Goal: Information Seeking & Learning: Learn about a topic

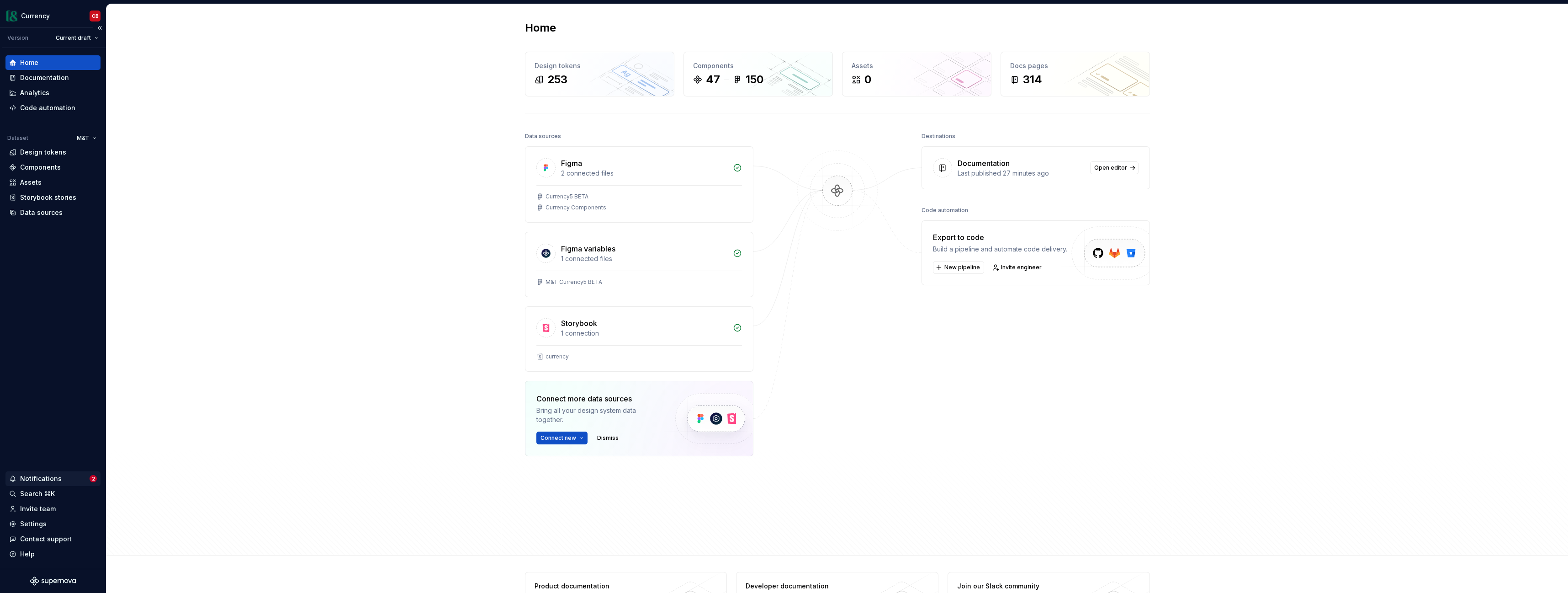
click at [72, 478] on div "Notifications" at bounding box center [49, 478] width 80 height 9
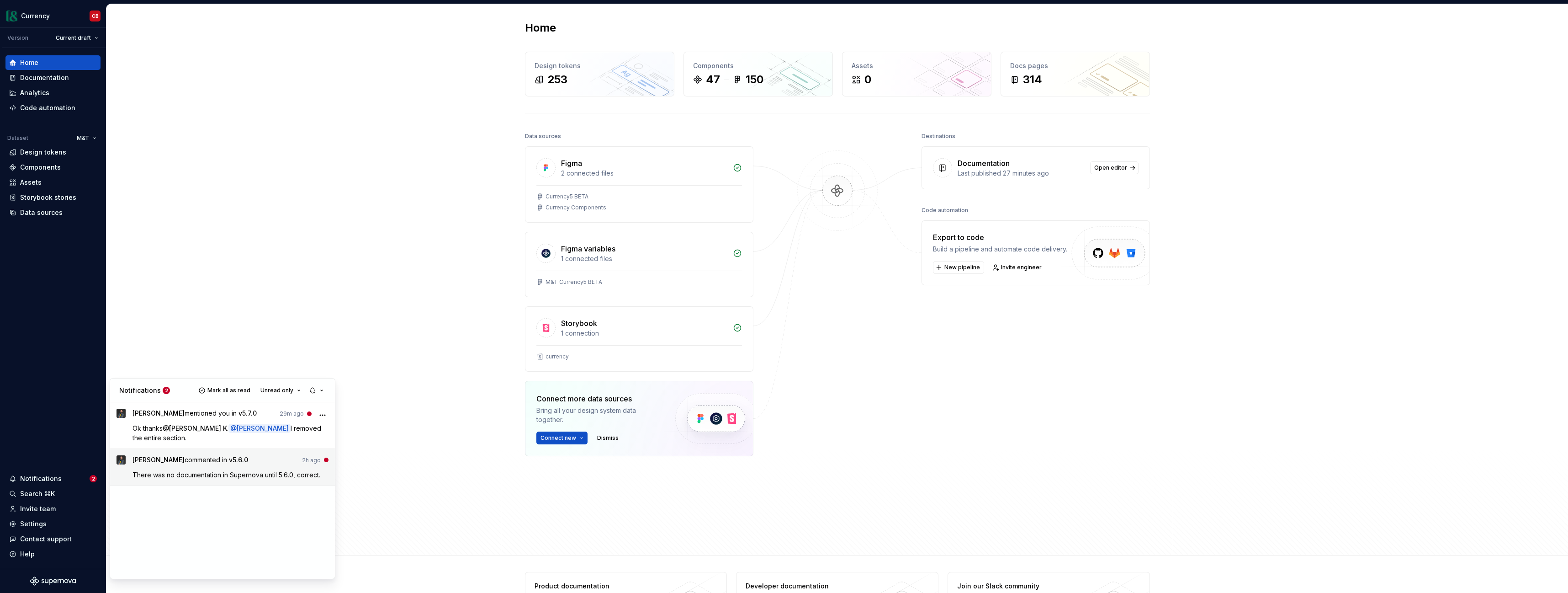
click at [186, 466] on span "[PERSON_NAME] commented in v5.6.0" at bounding box center [191, 461] width 116 height 12
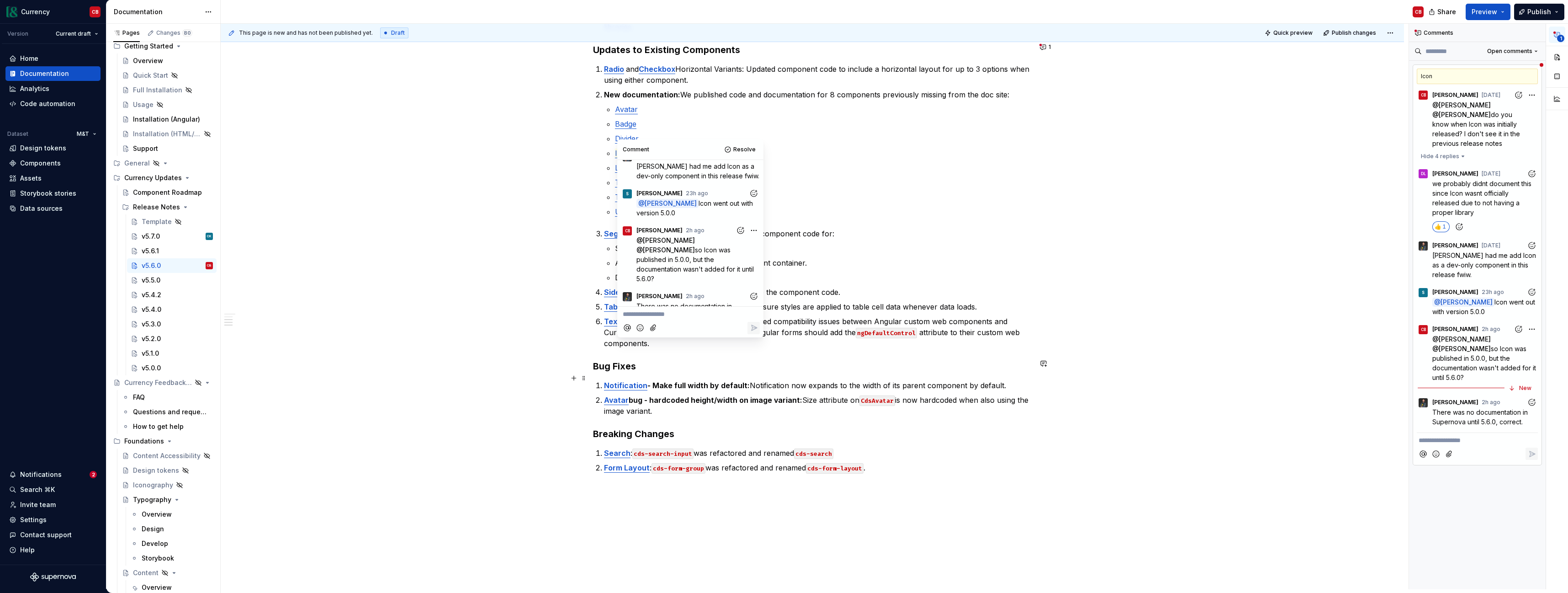
scroll to position [353, 0]
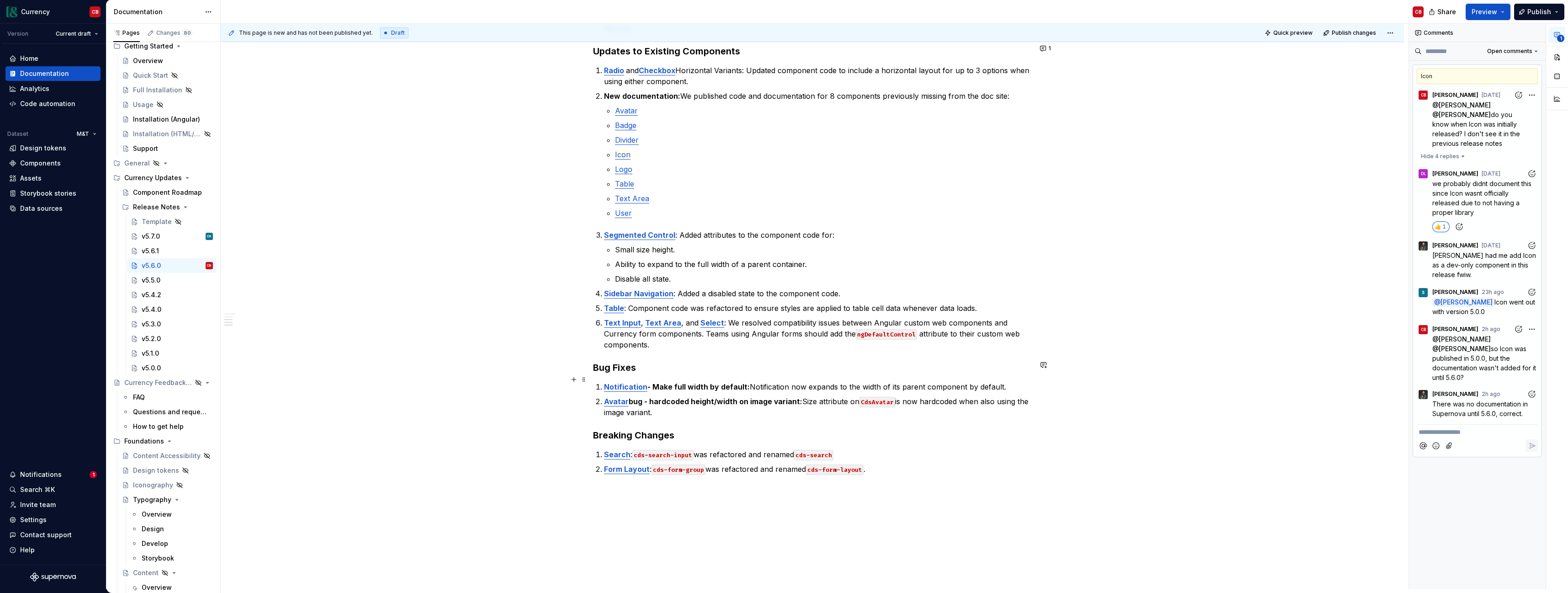
click at [735, 397] on strong "bug - hardcoded height/width on image variant:" at bounding box center [715, 401] width 173 height 9
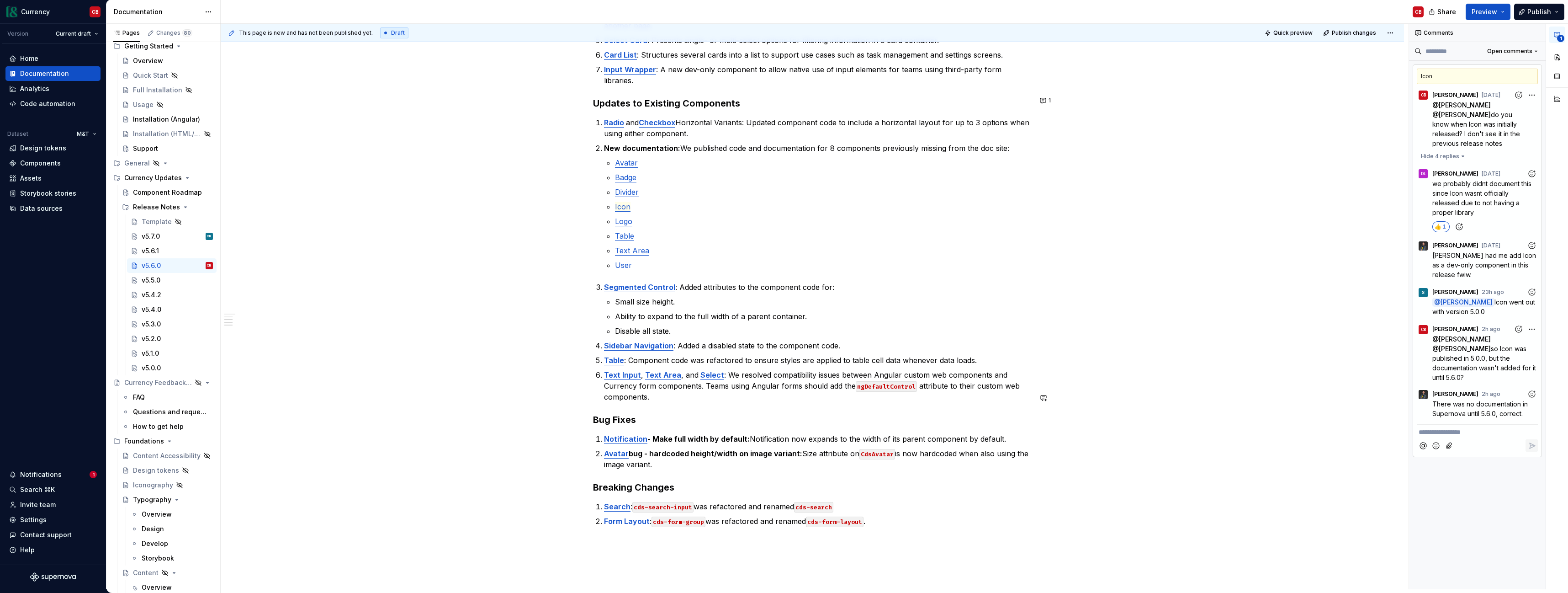
scroll to position [300, 0]
click at [168, 366] on div "v5.0.0" at bounding box center [177, 368] width 71 height 13
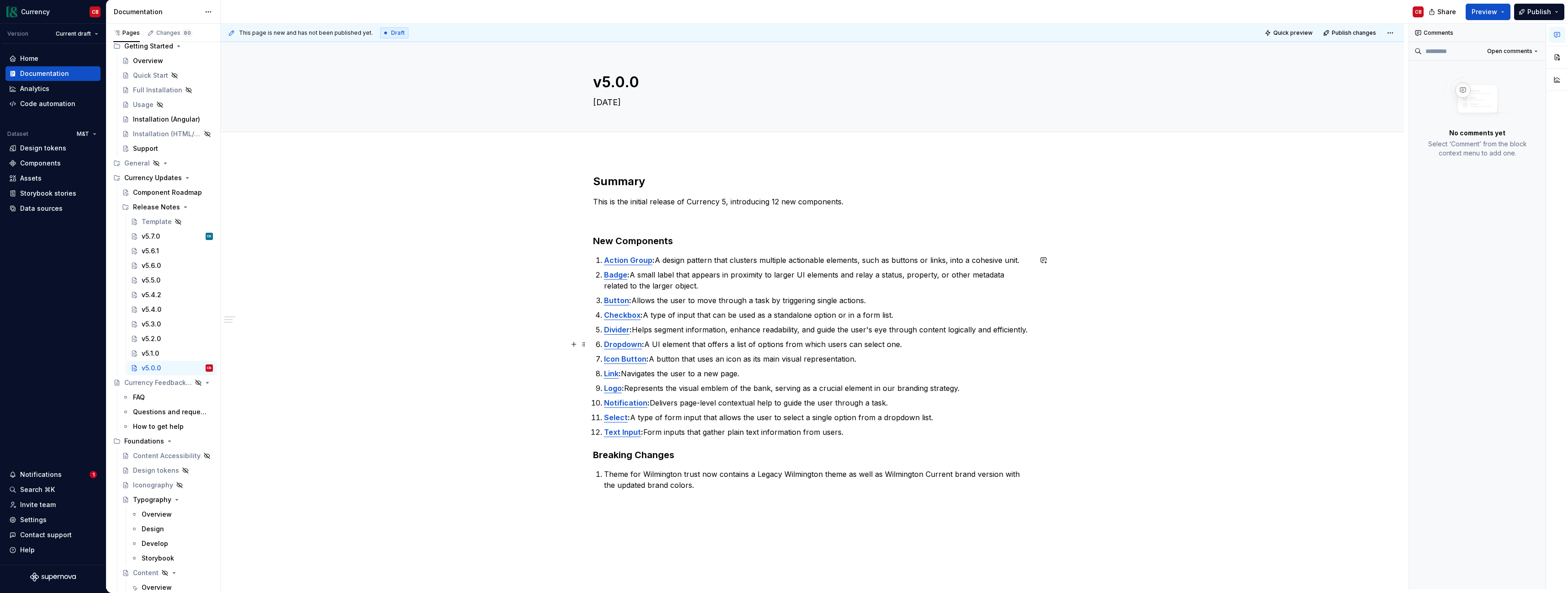
click at [929, 346] on p "Dropdown : A UI element that offers a list of options from which users can sele…" at bounding box center [817, 344] width 428 height 11
type textarea "*"
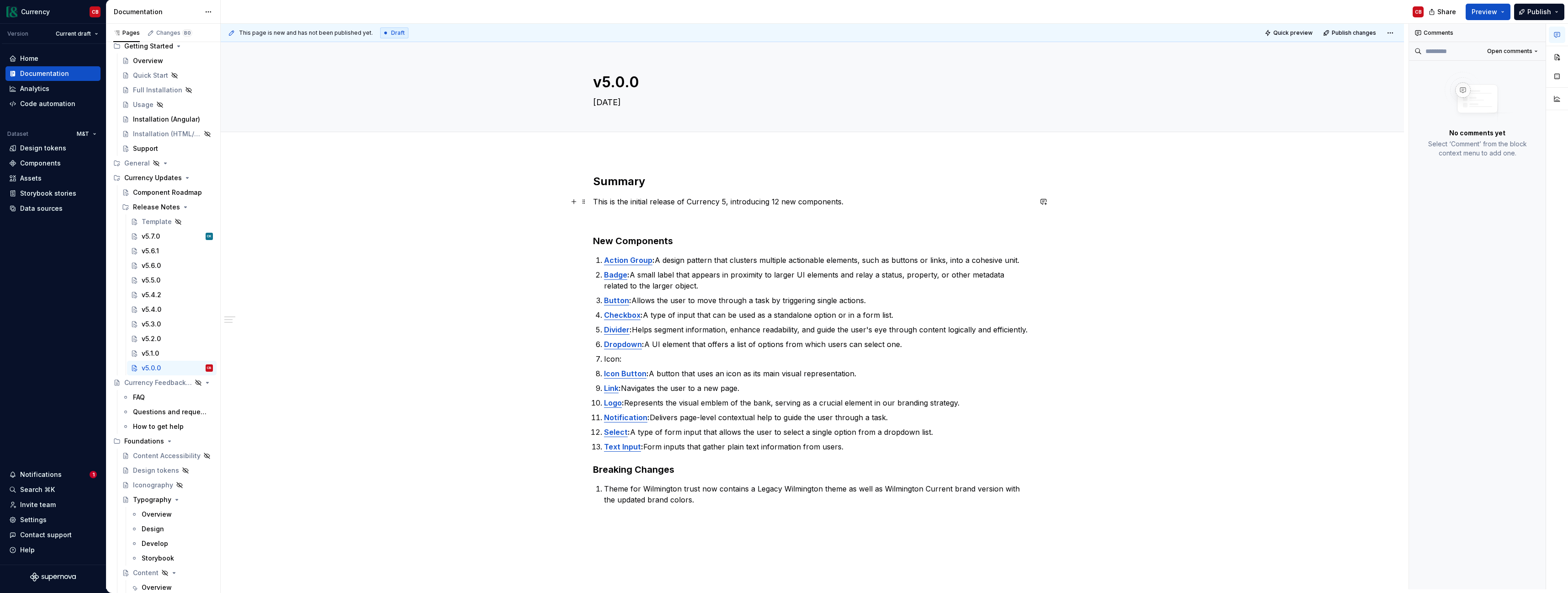
type textarea "*"
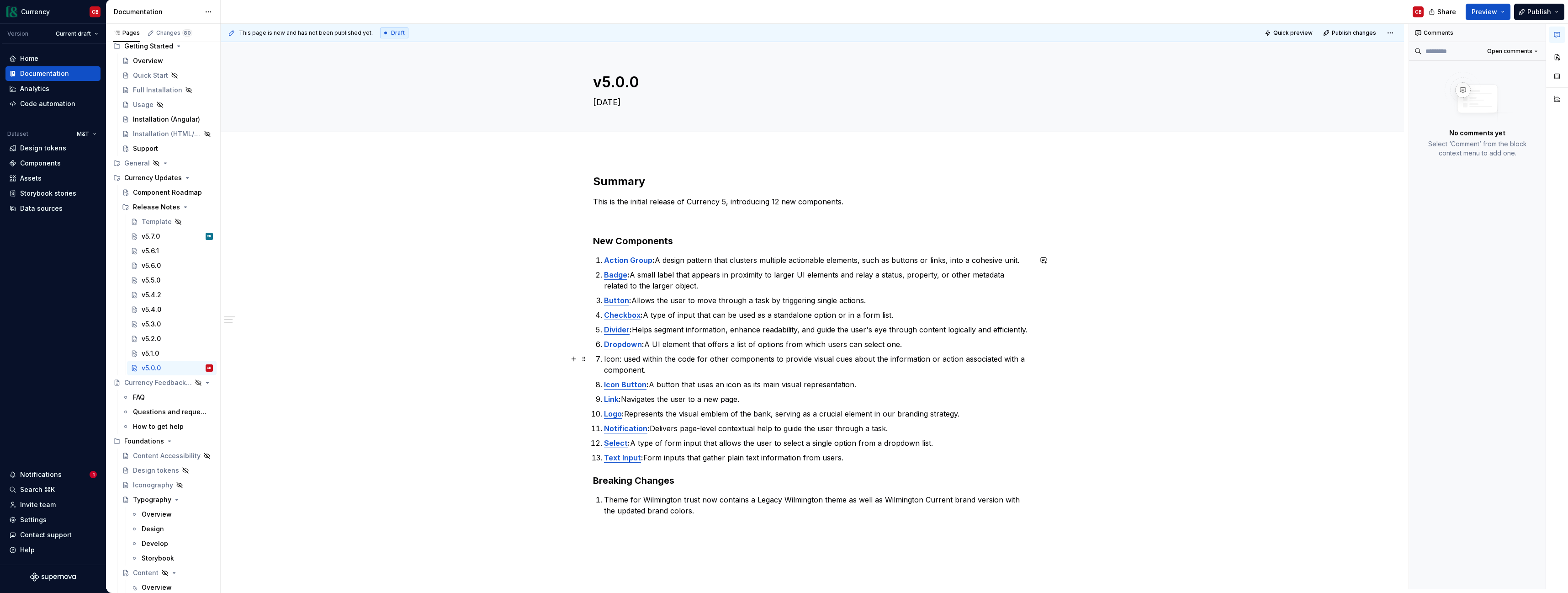
drag, startPoint x: 628, startPoint y: 359, endPoint x: 674, endPoint y: 360, distance: 46.0
click at [628, 359] on p "Icon: used within the code for other components to provide visual cues about th…" at bounding box center [817, 364] width 428 height 22
drag, startPoint x: 623, startPoint y: 360, endPoint x: 593, endPoint y: 360, distance: 30.0
click at [593, 360] on div "Summary This is the initial release of Currency 5, introducing 12 new component…" at bounding box center [813, 428] width 1183 height 552
click at [610, 360] on strong "Icon:" at bounding box center [612, 359] width 18 height 9
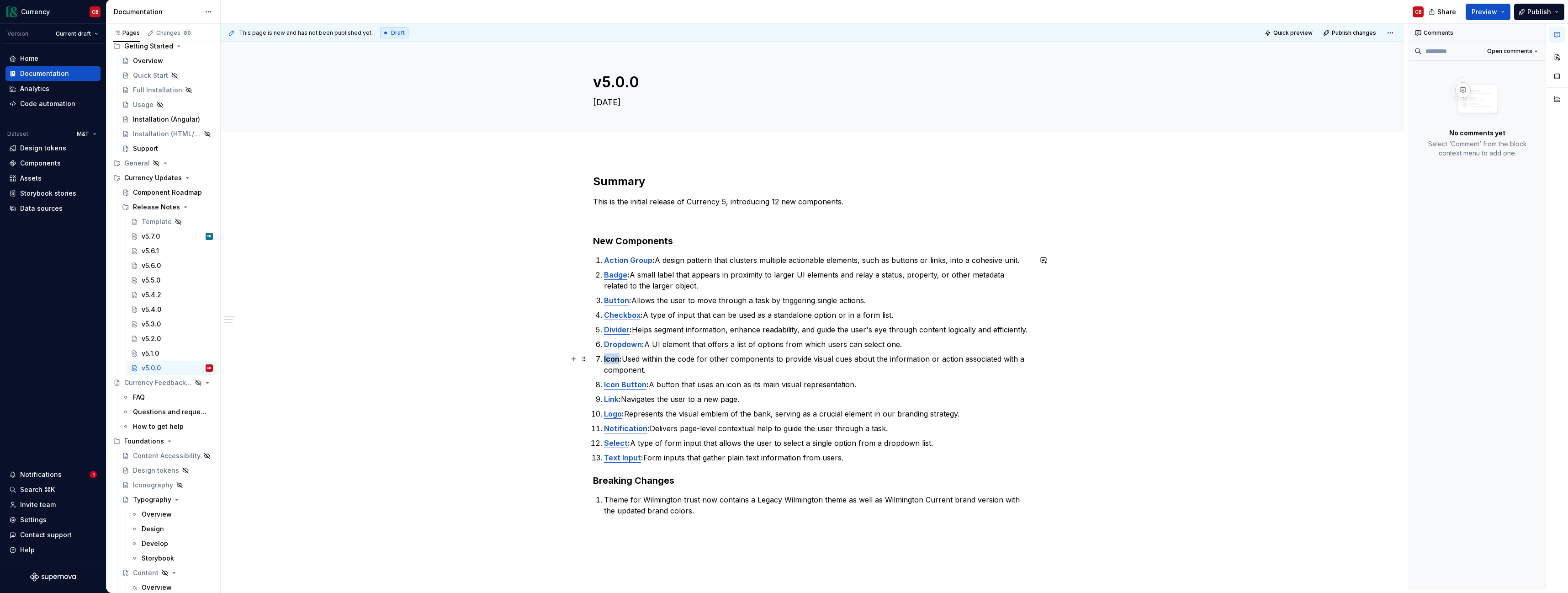
click at [610, 360] on strong "Icon:" at bounding box center [612, 359] width 18 height 9
click at [841, 341] on button "button" at bounding box center [842, 342] width 13 height 13
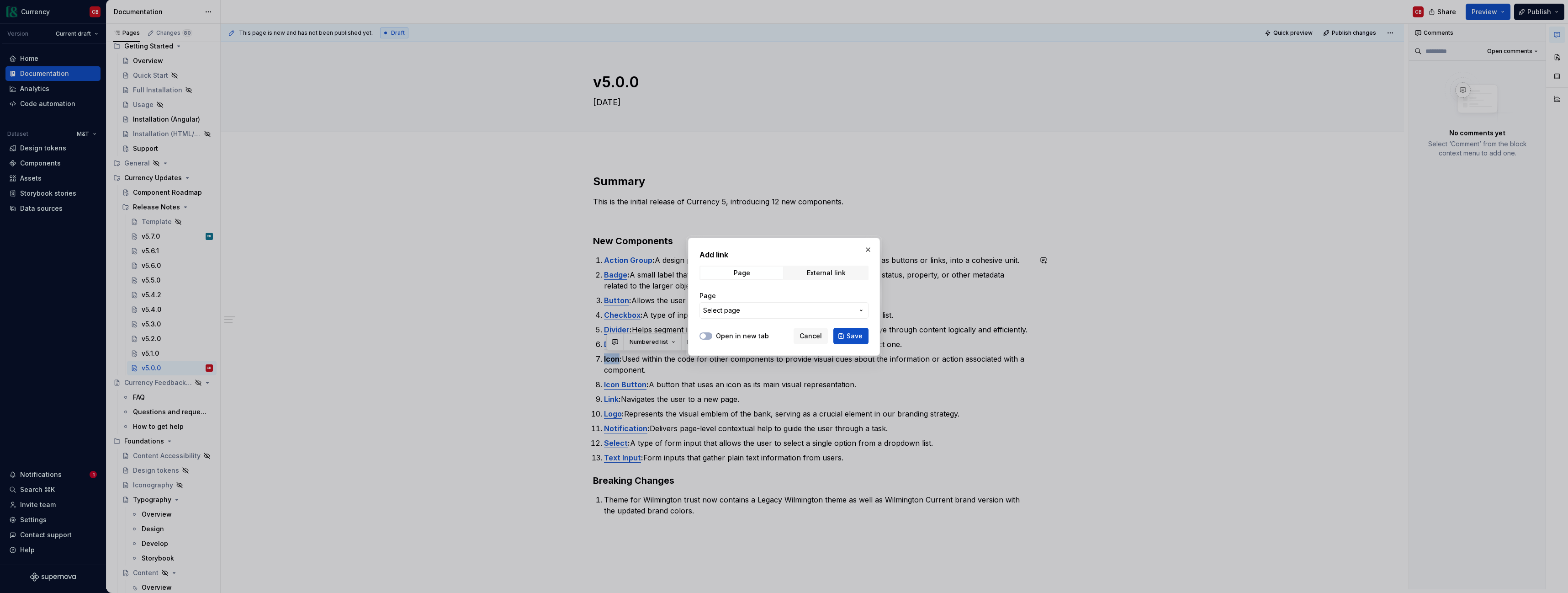
click at [789, 307] on span "Select page" at bounding box center [779, 310] width 151 height 9
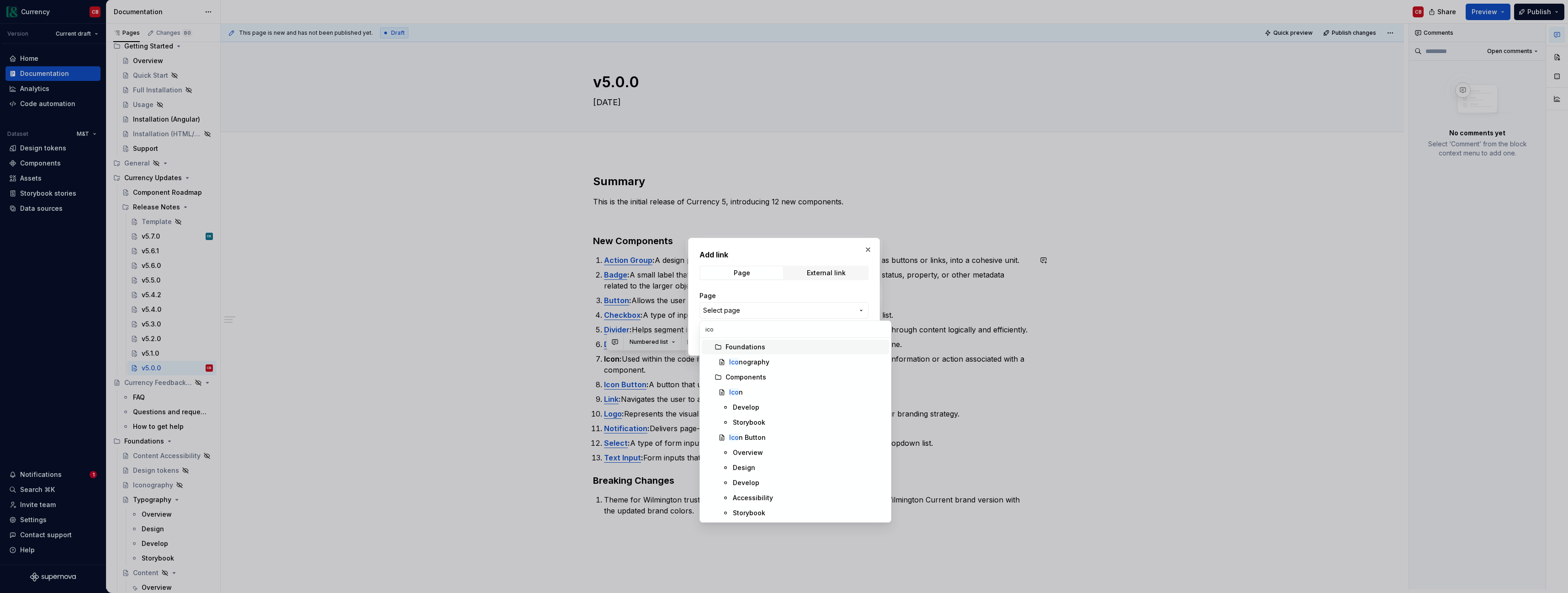
type input "icon"
click at [776, 389] on div "Icon" at bounding box center [807, 391] width 156 height 9
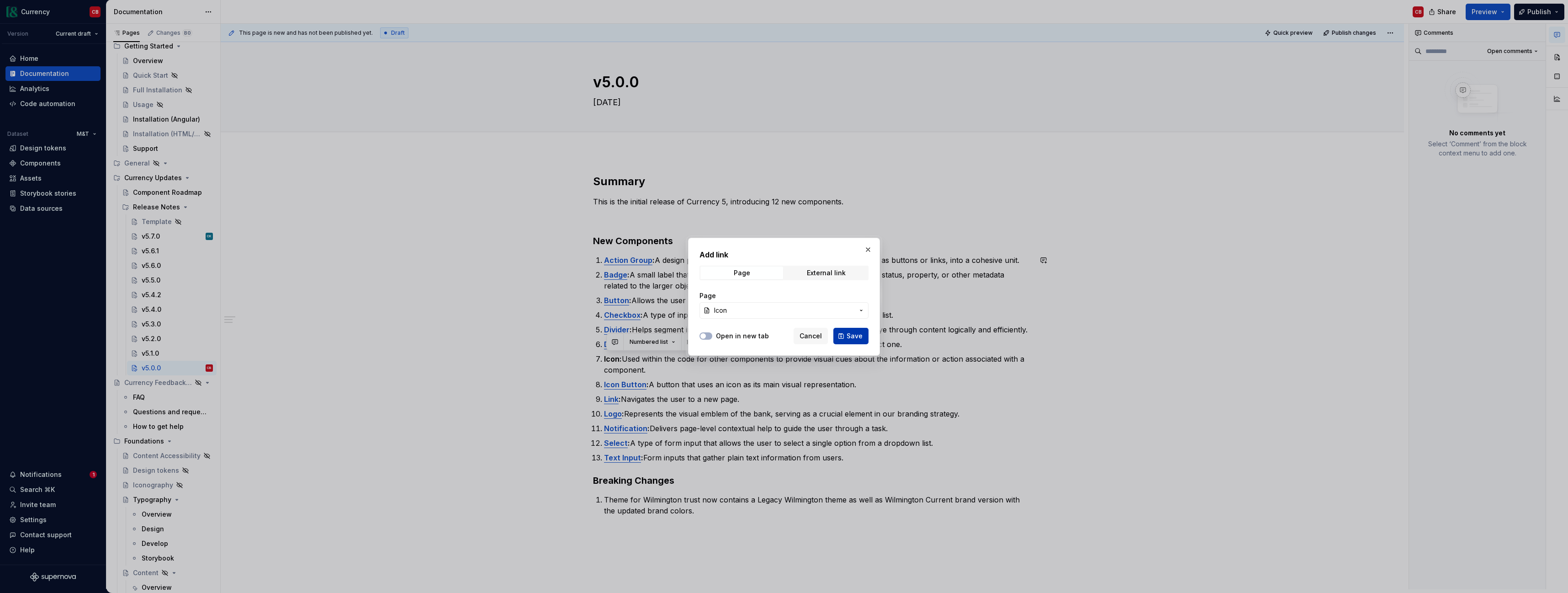
click at [856, 338] on span "Save" at bounding box center [855, 335] width 16 height 9
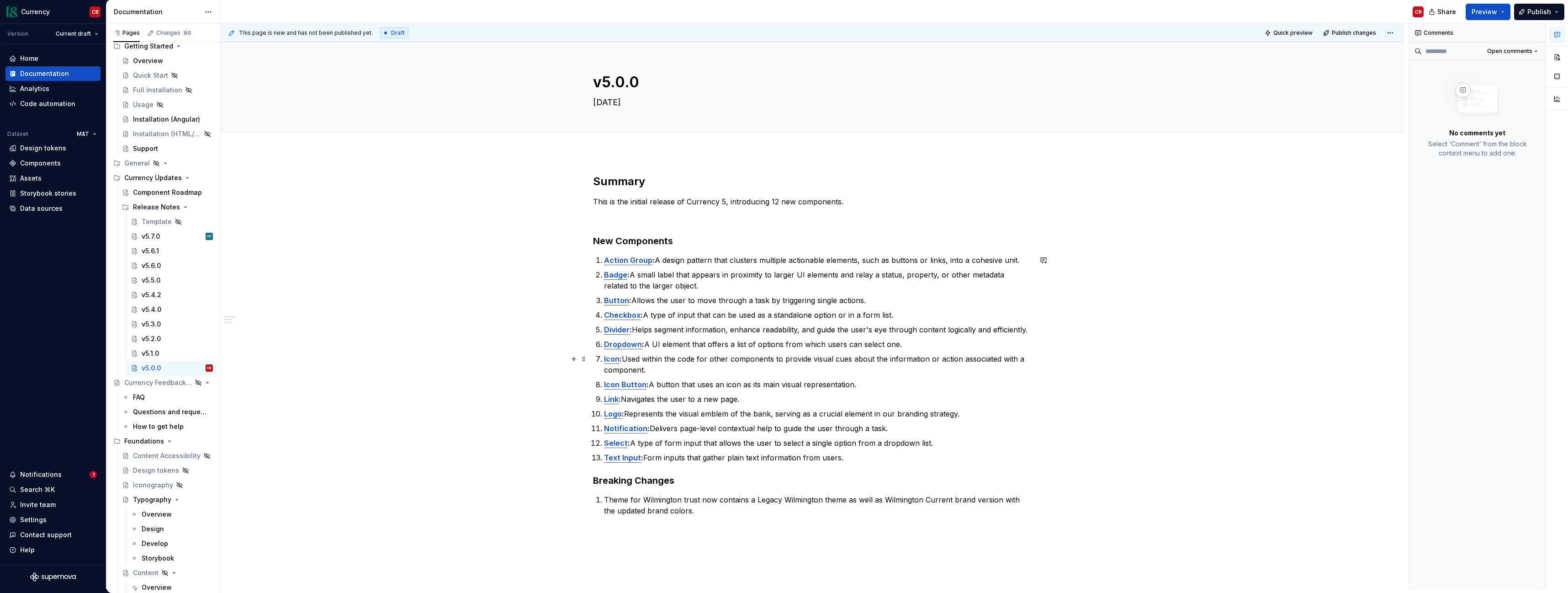
click at [835, 374] on p "Icon : Used within the code for other components to provide visual cues about t…" at bounding box center [817, 364] width 428 height 22
click at [155, 264] on div "v5.6.0" at bounding box center [152, 265] width 19 height 9
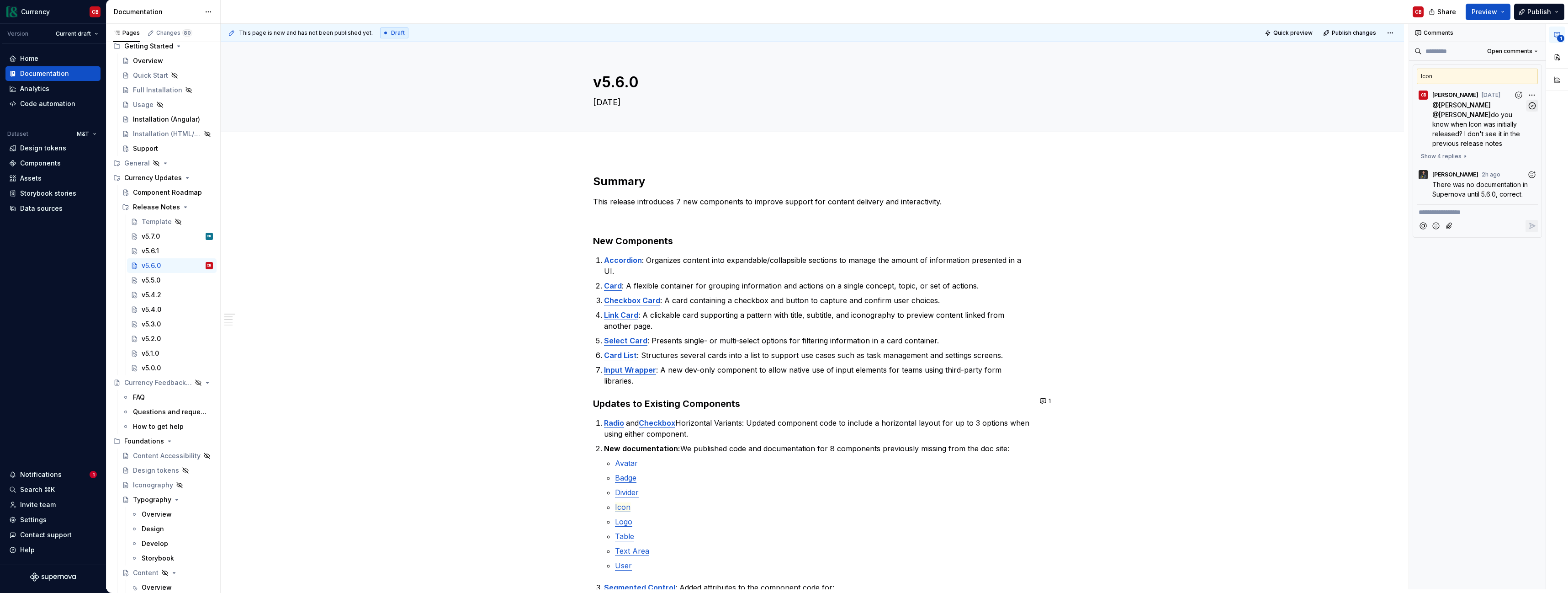
click at [1533, 105] on icon "button" at bounding box center [1532, 106] width 9 height 9
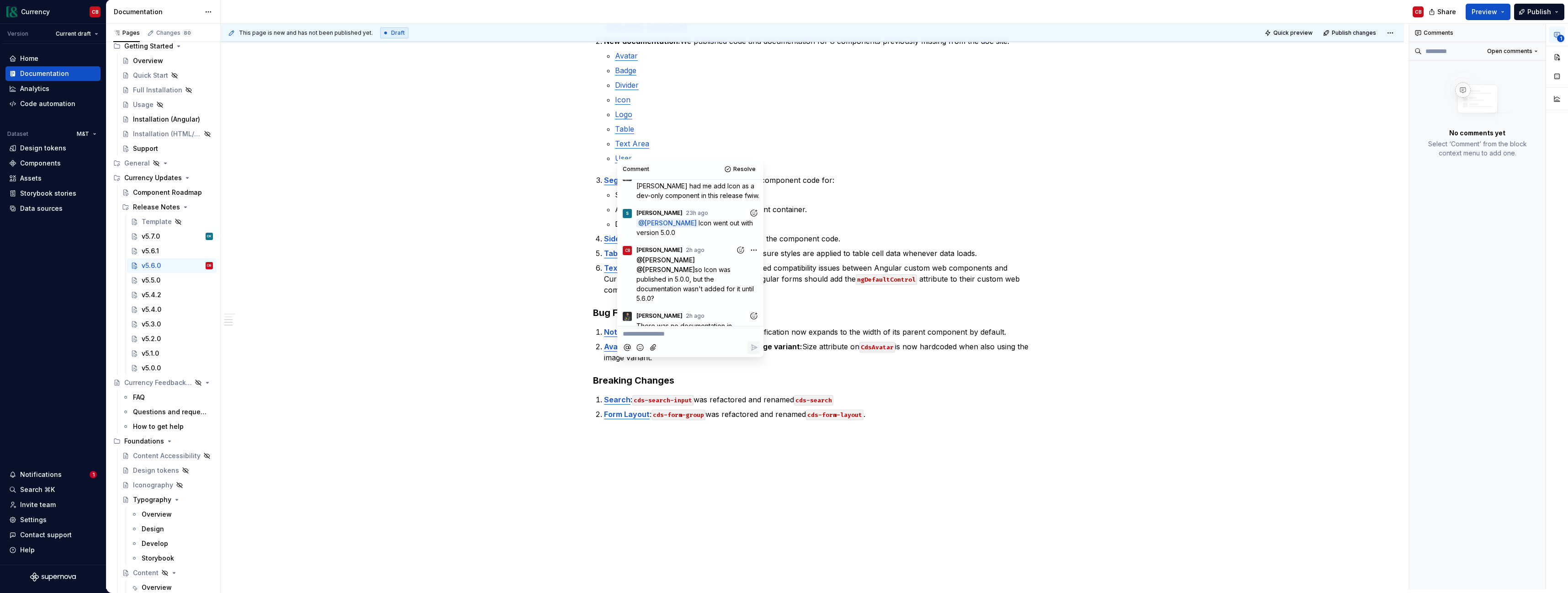
scroll to position [411, 0]
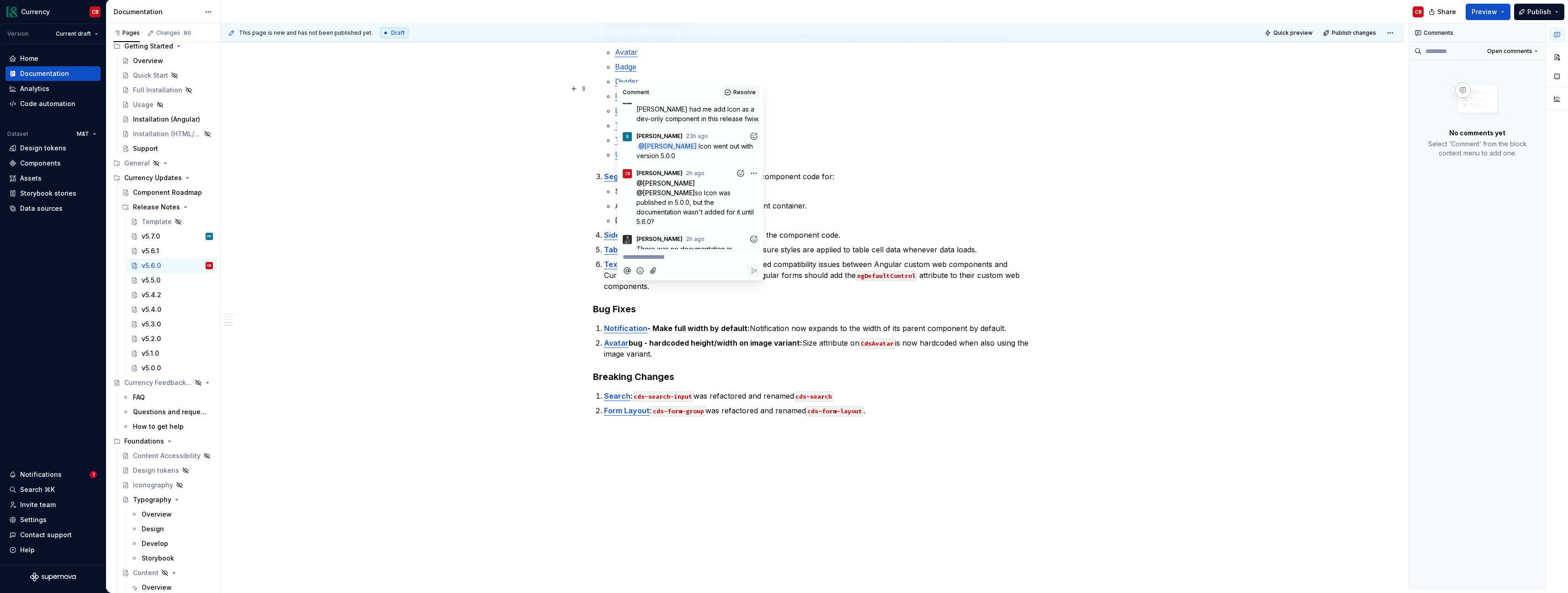
click at [737, 93] on span "Resolve" at bounding box center [744, 93] width 23 height 7
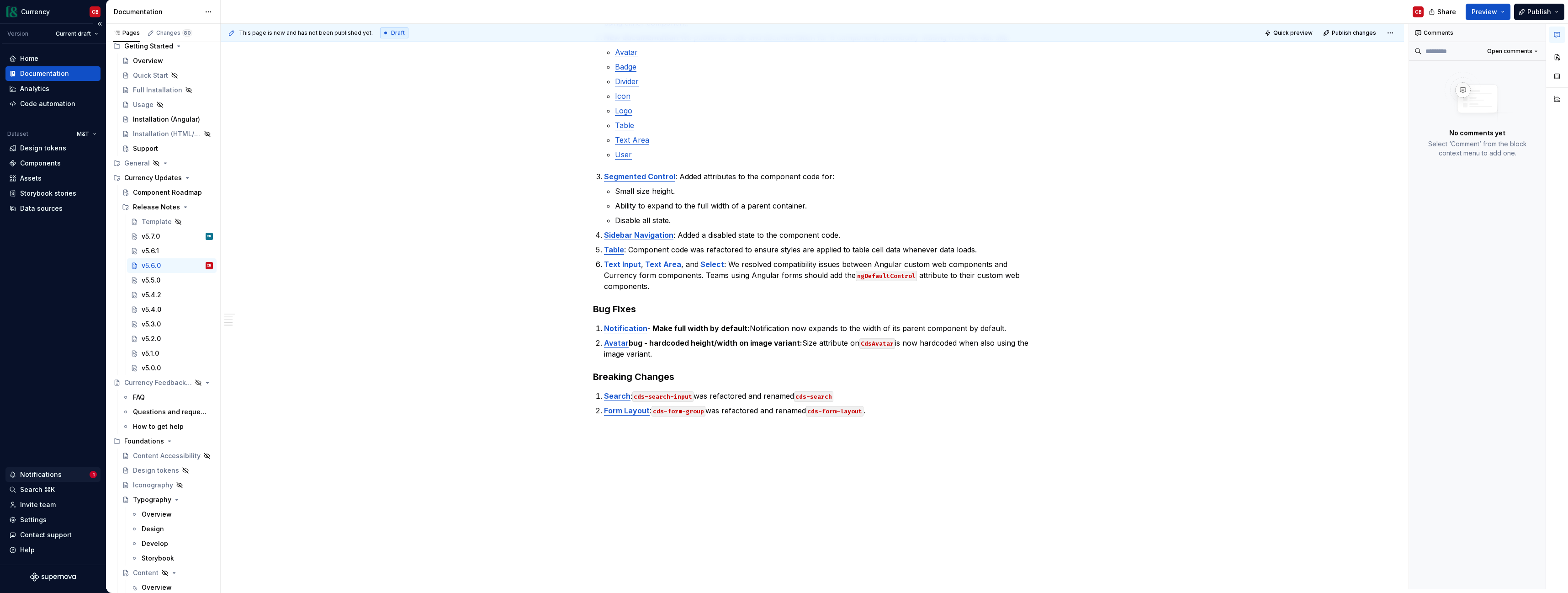
click at [69, 476] on div "Notifications" at bounding box center [49, 474] width 80 height 9
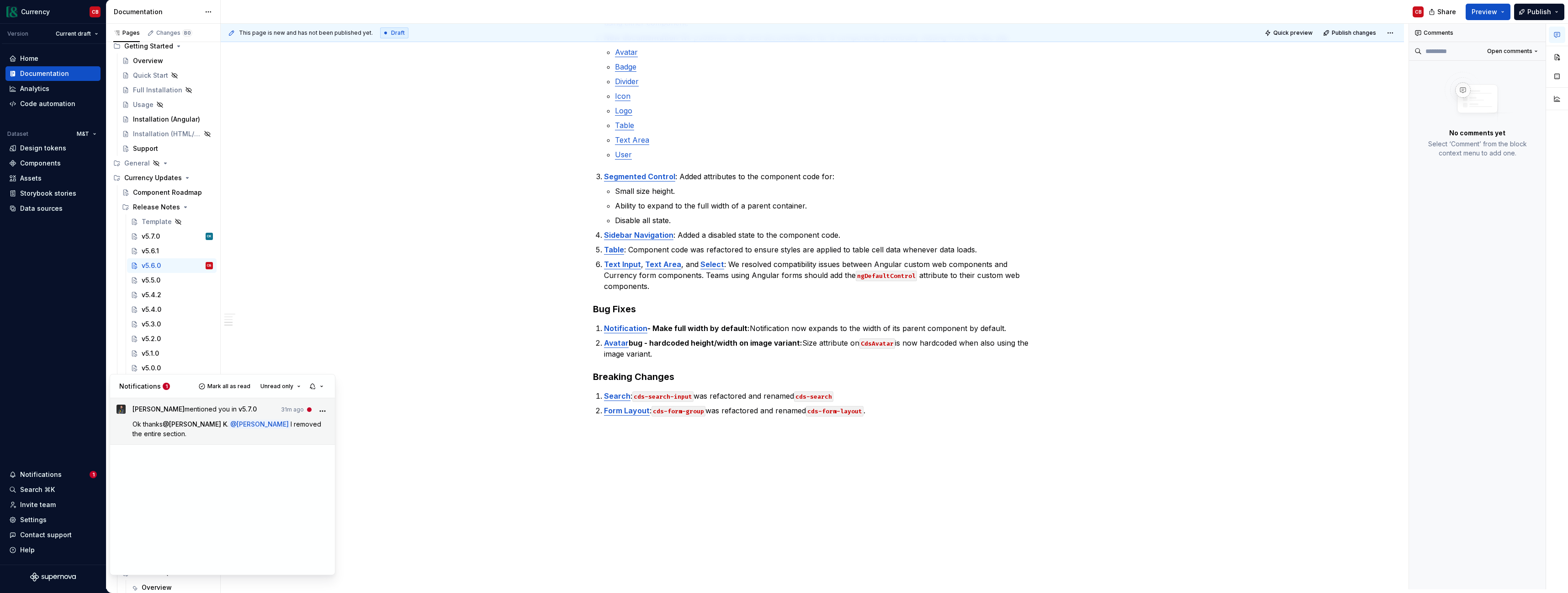
click at [159, 432] on p "Ok thanks @ Chirag K . @ Cailey Bardwell I removed the entire section." at bounding box center [231, 429] width 197 height 19
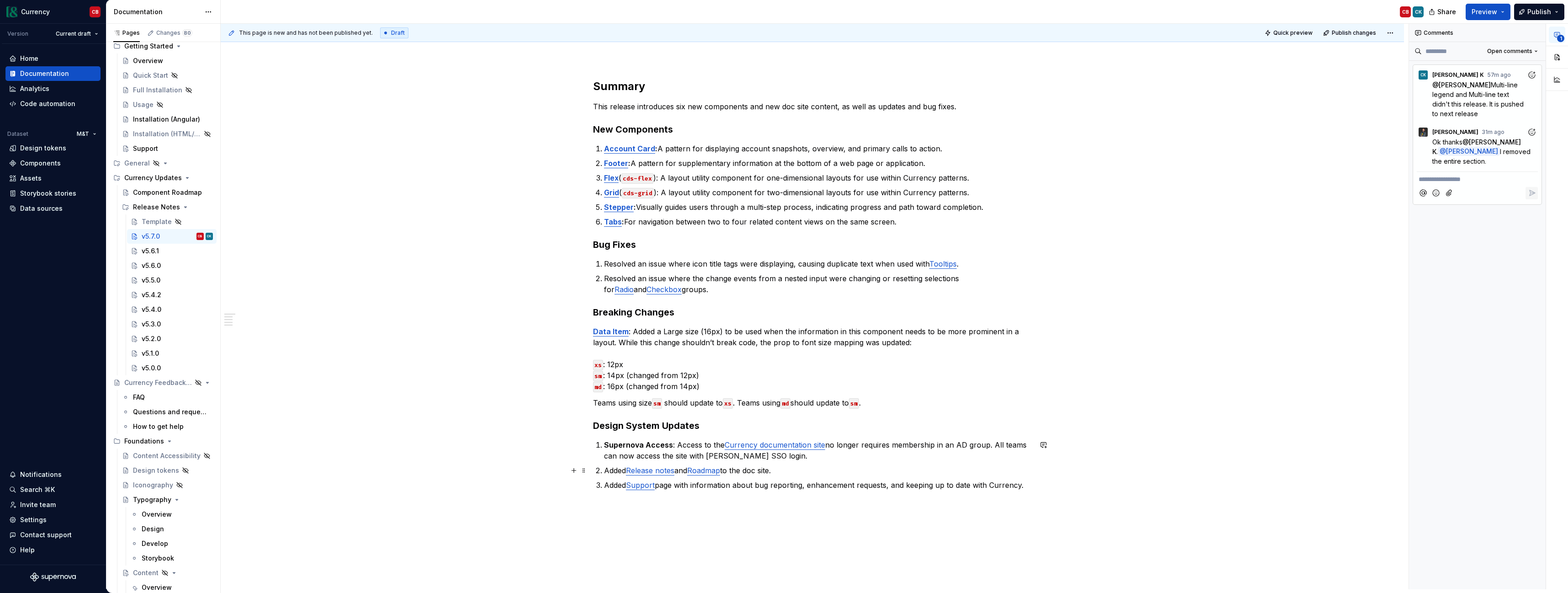
scroll to position [96, 0]
drag, startPoint x: 679, startPoint y: 471, endPoint x: 632, endPoint y: 471, distance: 47.0
click at [632, 471] on p "Added Release notes and Roadmap to the doc site." at bounding box center [817, 470] width 428 height 11
drag, startPoint x: 730, startPoint y: 472, endPoint x: 698, endPoint y: 471, distance: 32.0
click at [698, 471] on p "Added Release notes and Roadmap to the doc site." at bounding box center [817, 470] width 428 height 11
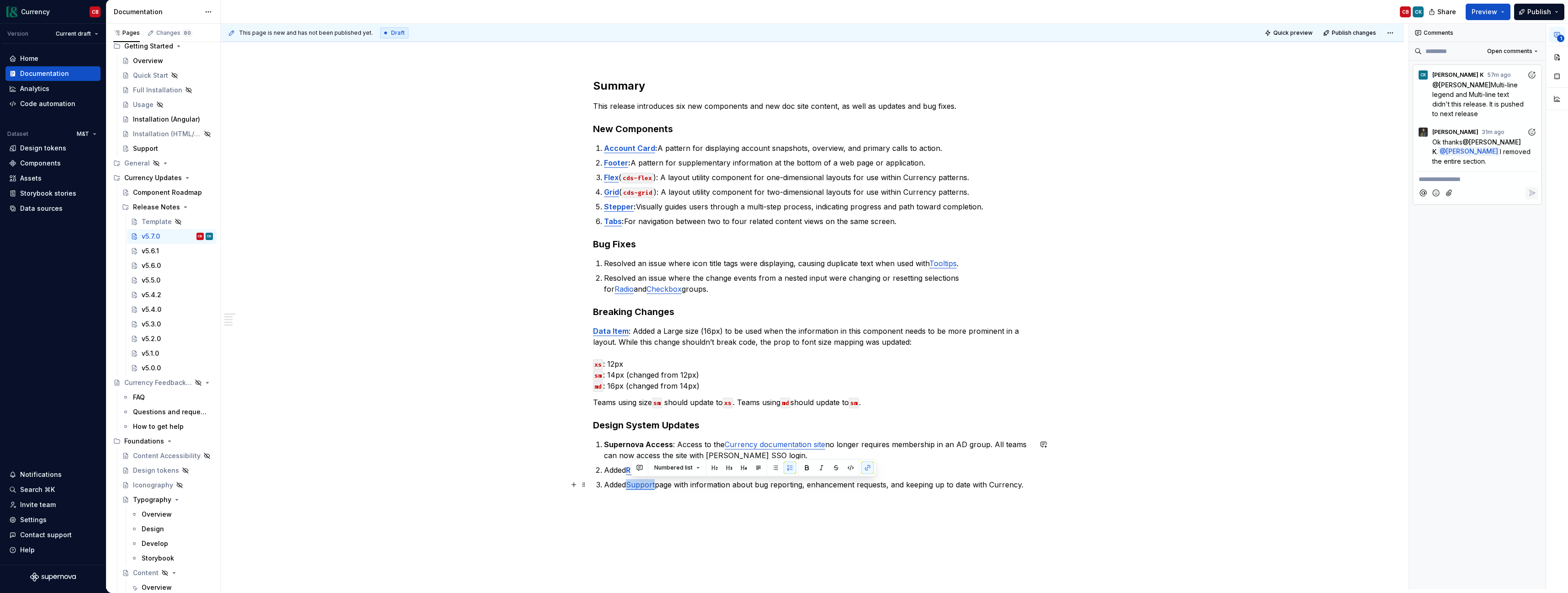
drag, startPoint x: 658, startPoint y: 485, endPoint x: 632, endPoint y: 485, distance: 26.0
click at [632, 485] on link "Support" at bounding box center [640, 484] width 29 height 9
click at [691, 513] on div "Summary This release introduces six new components and new doc site content, as…" at bounding box center [812, 301] width 439 height 444
type textarea "*"
click at [43, 166] on div "Components" at bounding box center [40, 163] width 41 height 9
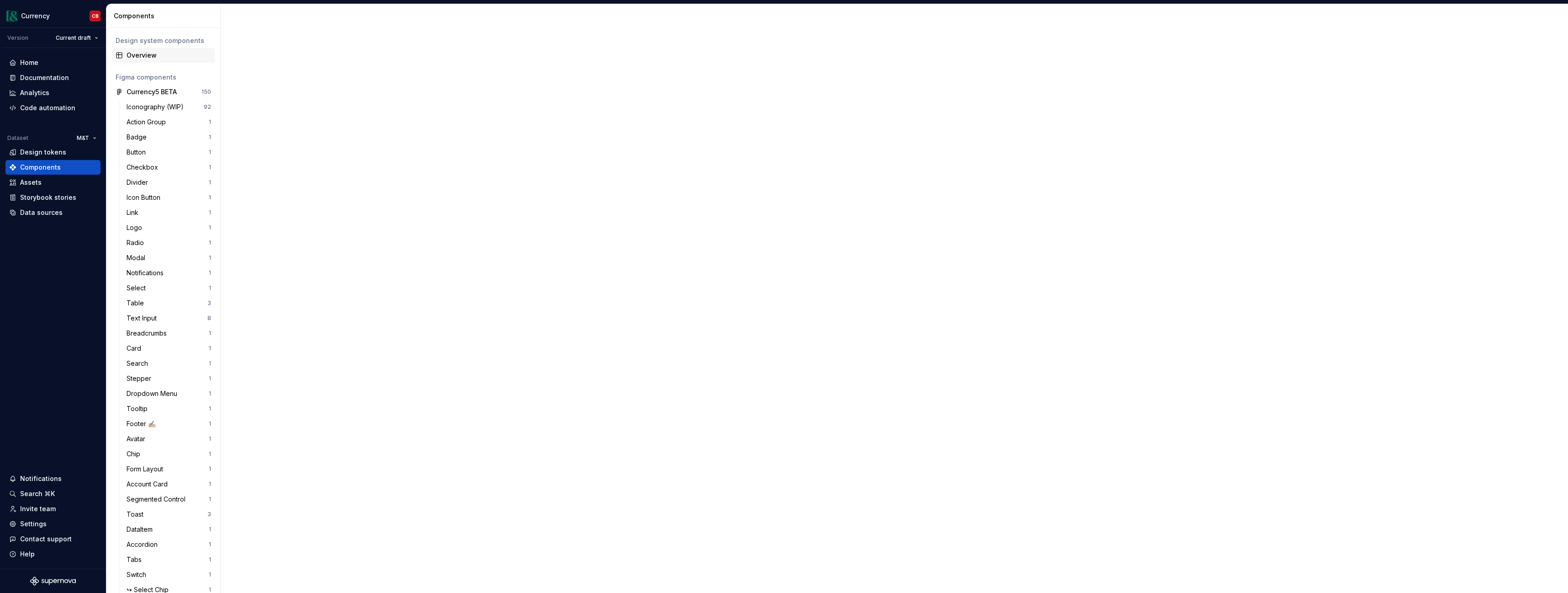
click at [149, 52] on div "Overview" at bounding box center [169, 55] width 85 height 9
